Goal: Navigation & Orientation: Find specific page/section

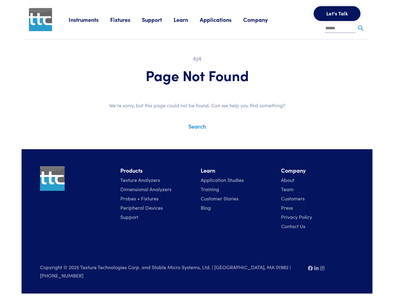
click at [197, 143] on div "Instruments Texture Analyzers Measure any physical product characteristic. TA.X…" at bounding box center [197, 146] width 351 height 293
click at [90, 19] on link "Instruments" at bounding box center [90, 20] width 42 height 8
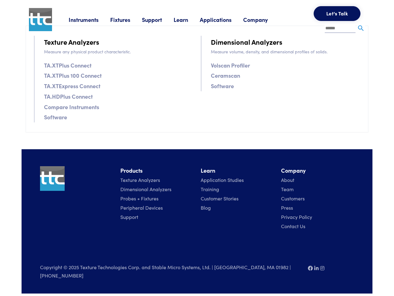
click at [127, 19] on link "Fixtures" at bounding box center [126, 20] width 32 height 8
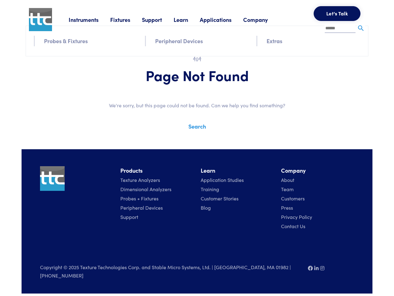
click at [159, 19] on link "Support" at bounding box center [158, 20] width 32 height 8
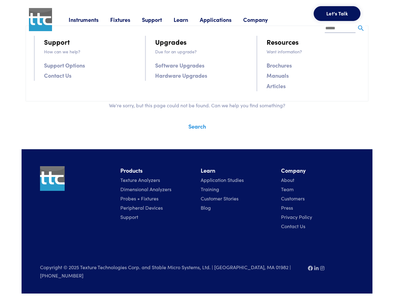
click at [189, 19] on link "Learn" at bounding box center [187, 20] width 26 height 8
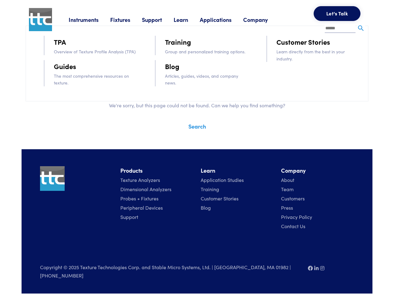
click at [224, 19] on link "Applications" at bounding box center [221, 20] width 43 height 8
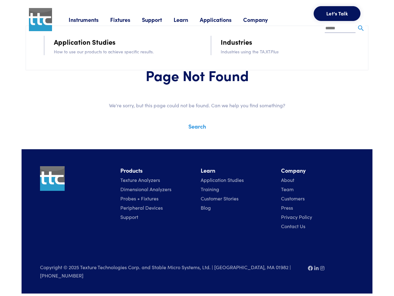
click at [264, 19] on link "Company" at bounding box center [261, 20] width 36 height 8
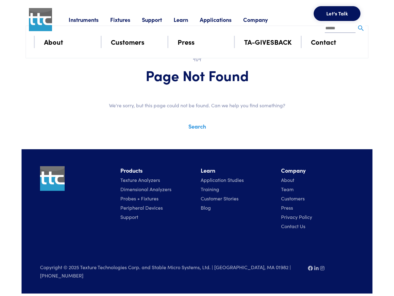
click at [337, 14] on button "Let's Talk" at bounding box center [337, 13] width 47 height 15
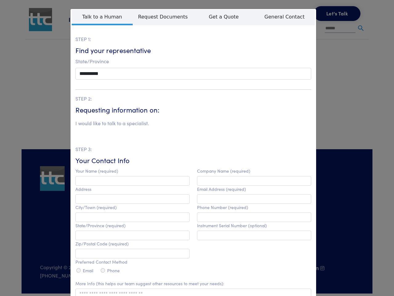
click at [361, 28] on div "**********" at bounding box center [197, 148] width 394 height 296
click at [191, 293] on html "Instruments Texture Analyzers Measure any physical product characteristic. TA.X…" at bounding box center [197, 146] width 394 height 293
